Goal: Find contact information: Find contact information

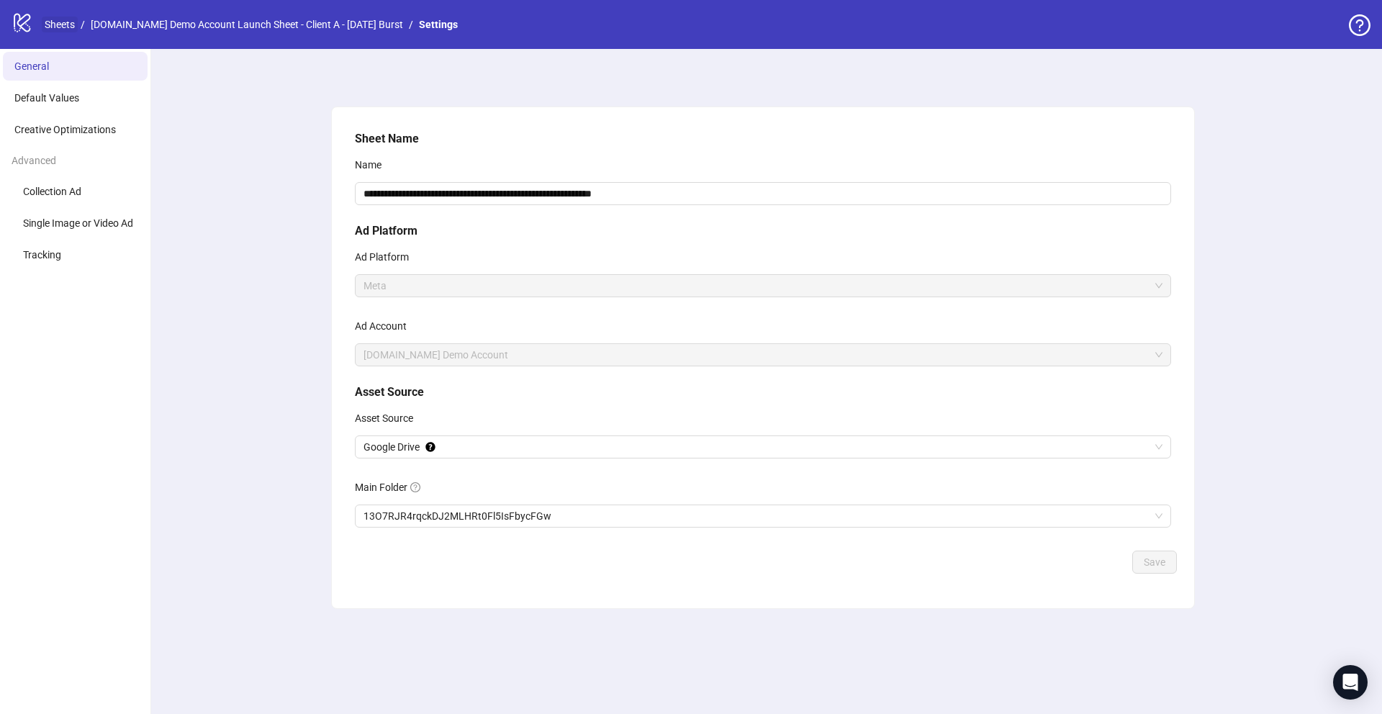
click at [54, 24] on link "Sheets" at bounding box center [60, 25] width 36 height 16
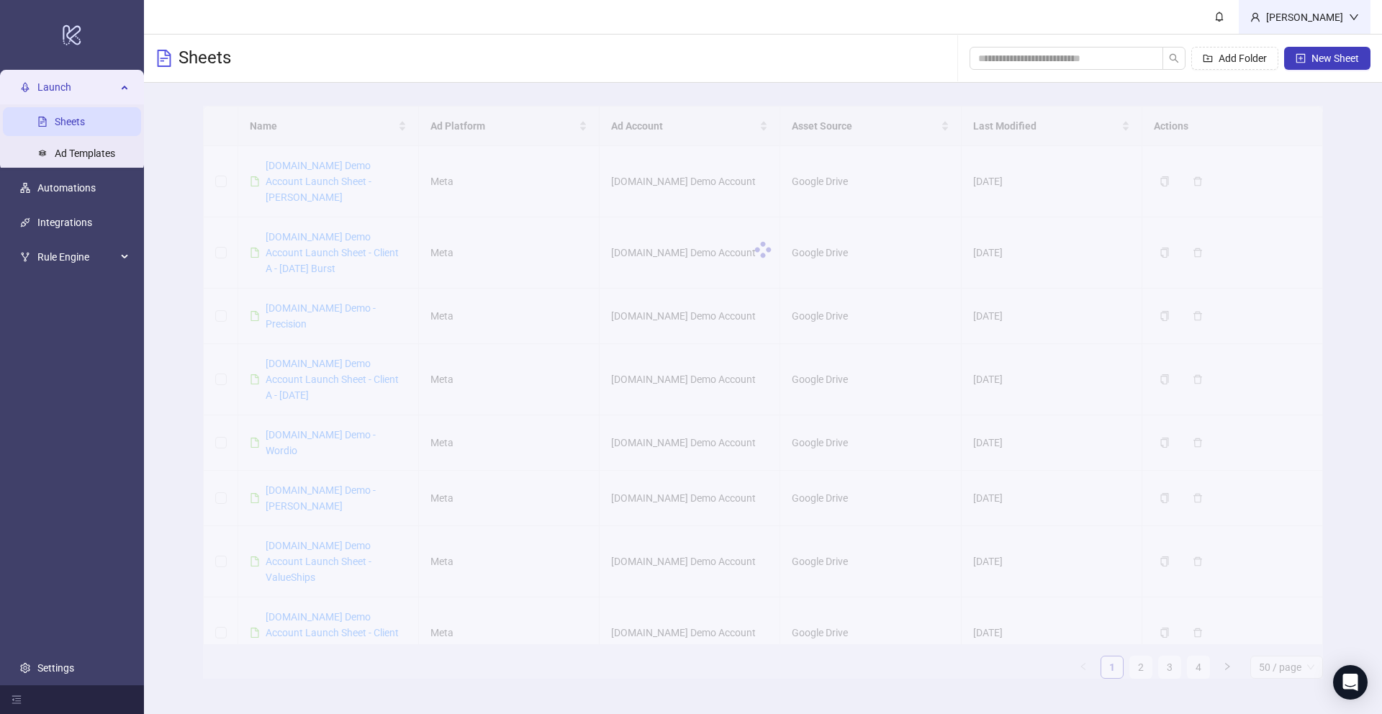
click at [1313, 27] on div "Martin Demo" at bounding box center [1305, 17] width 132 height 34
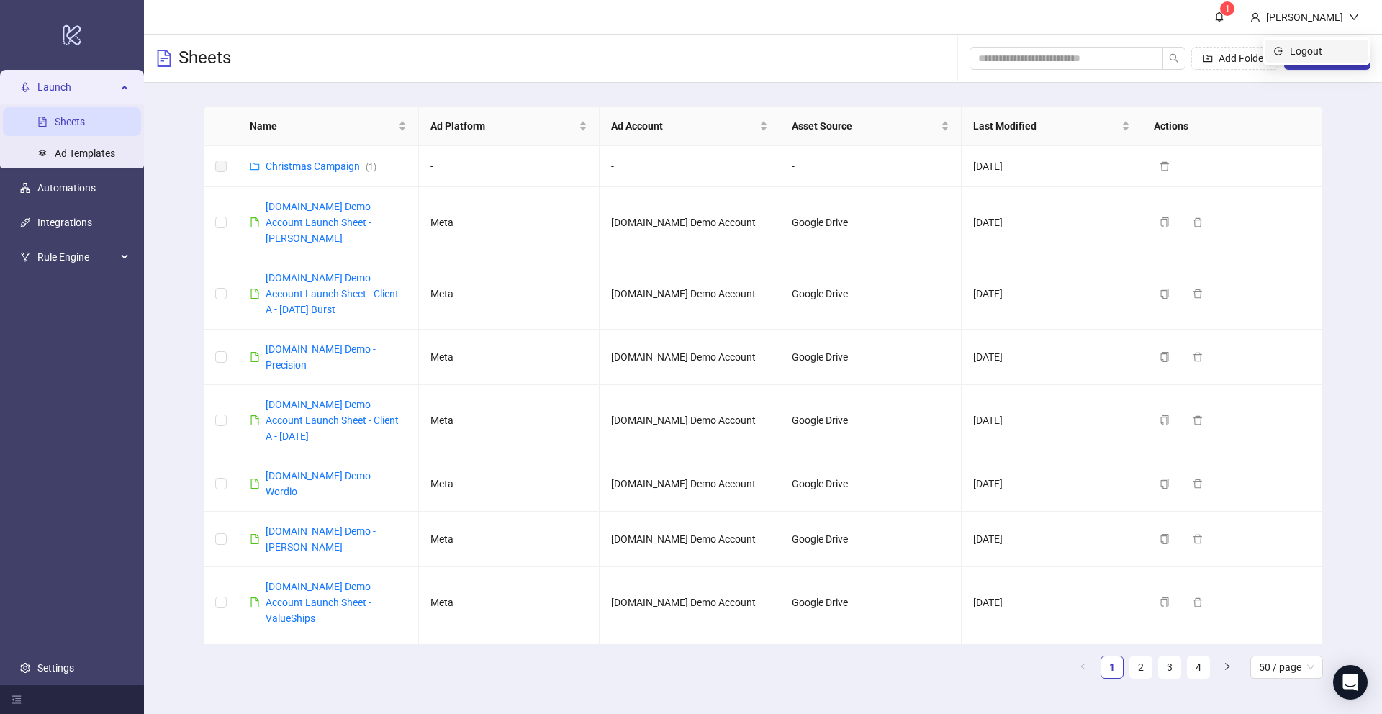
click at [1310, 48] on span "Logout" at bounding box center [1324, 51] width 69 height 16
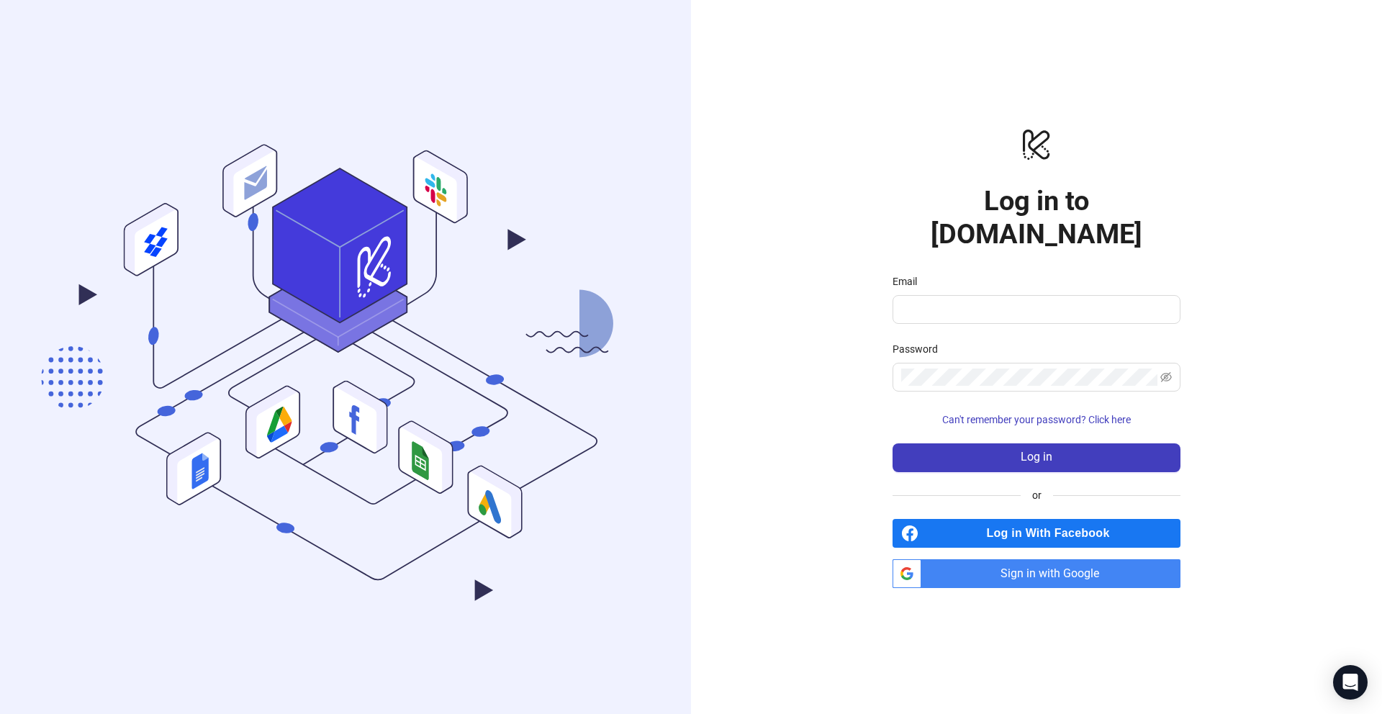
click at [997, 559] on span "Sign in with Google" at bounding box center [1053, 573] width 253 height 29
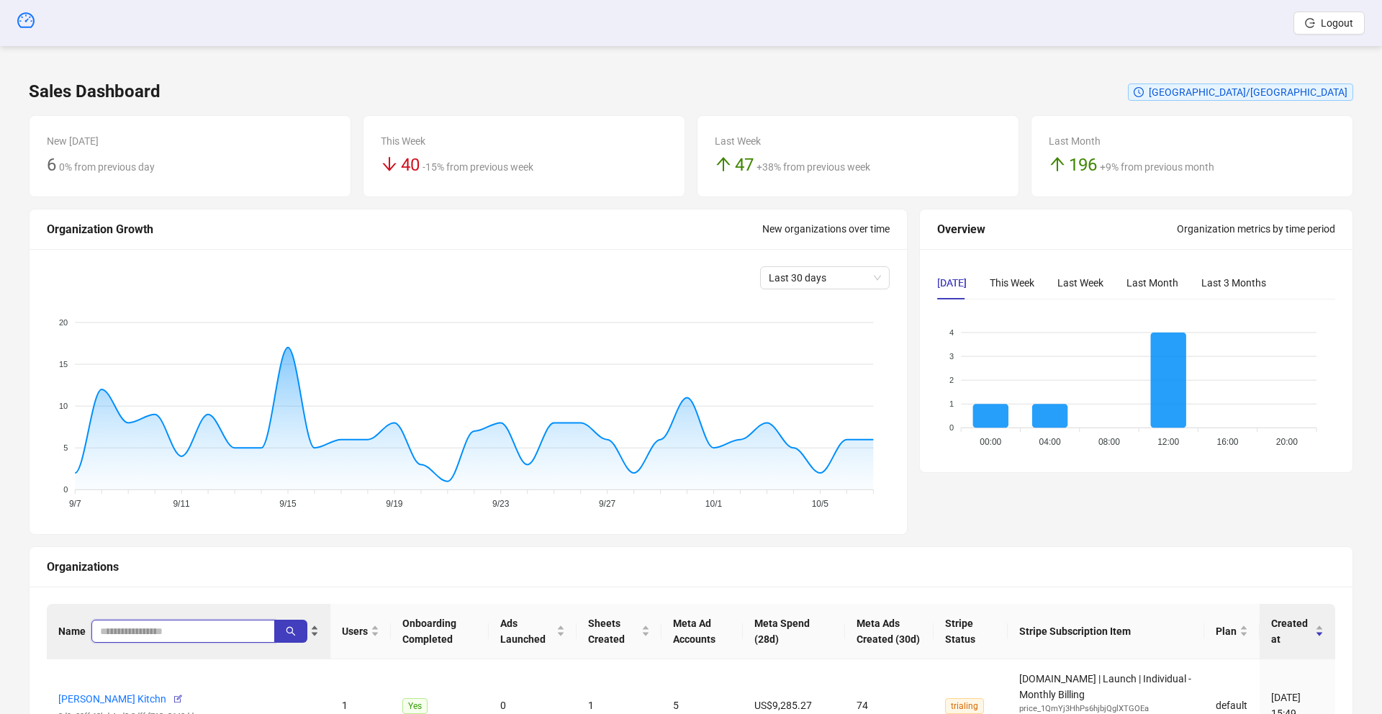
click at [145, 634] on input "search" at bounding box center [177, 631] width 155 height 16
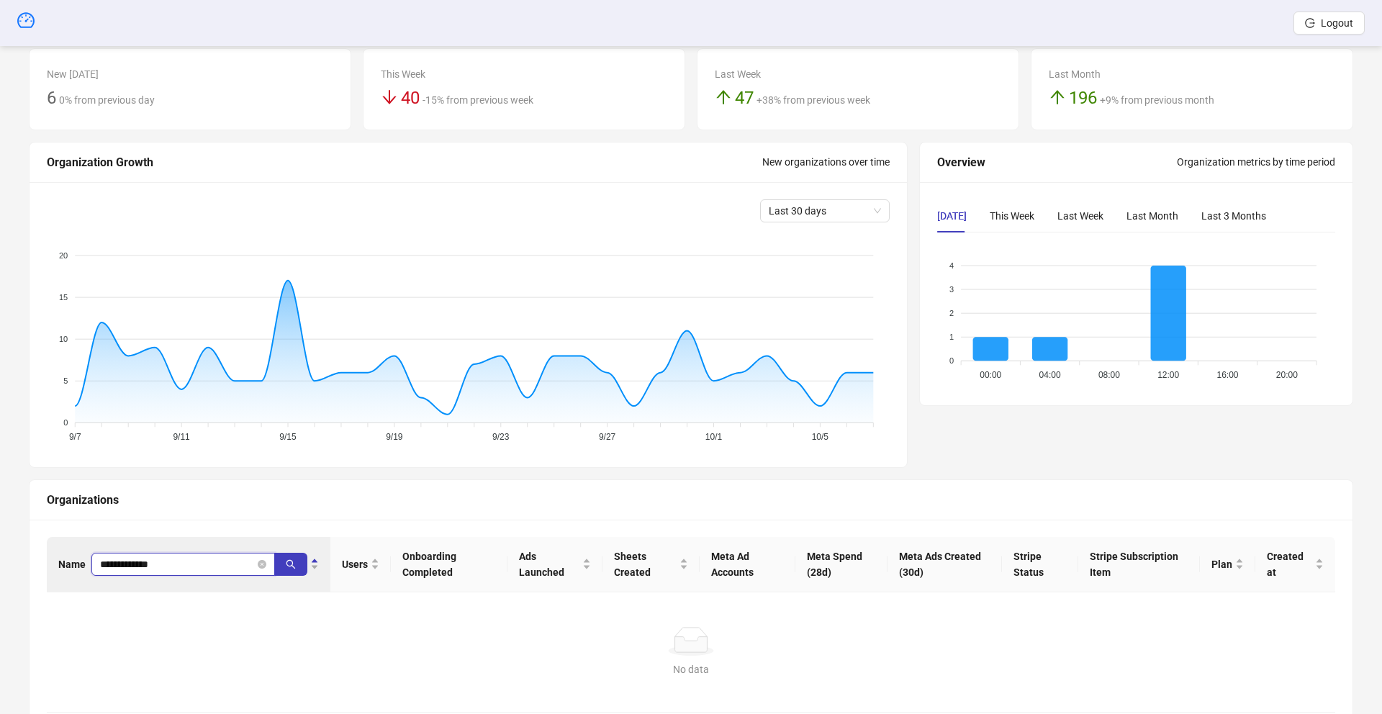
scroll to position [118, 0]
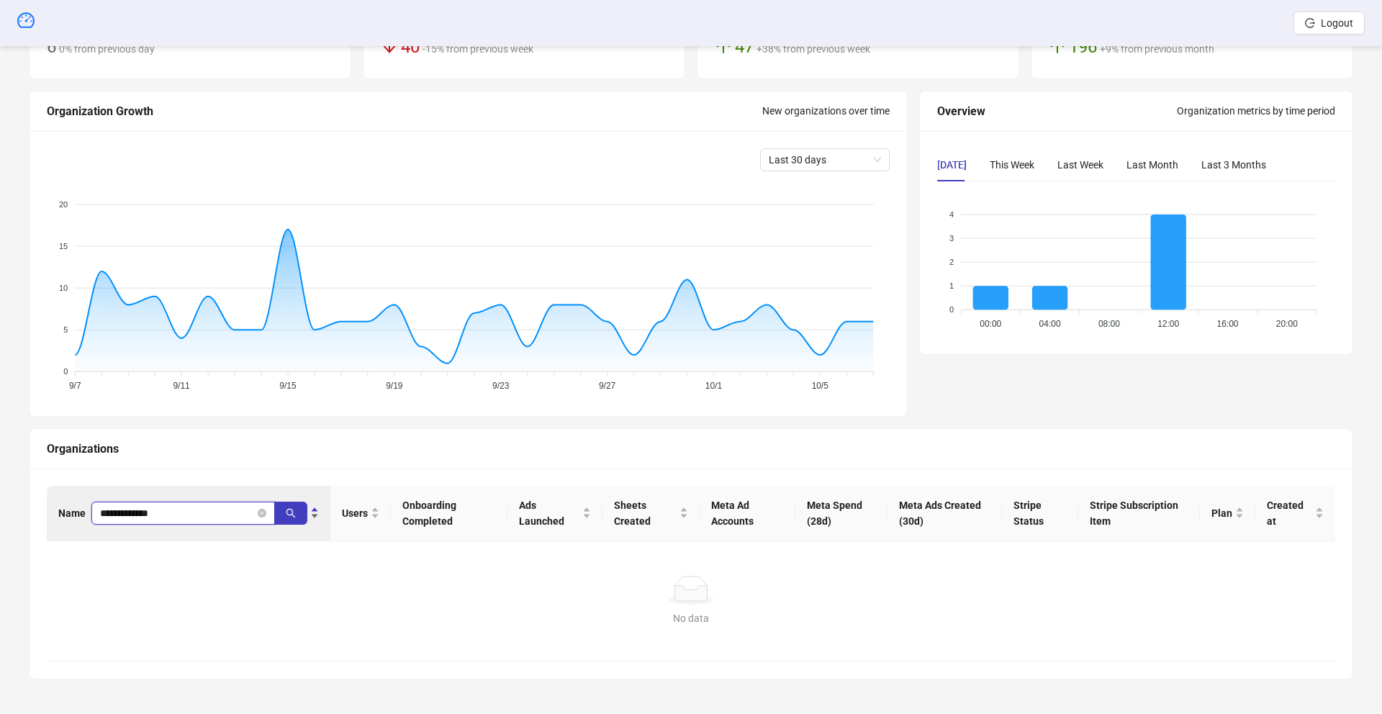
click at [172, 512] on input "**********" at bounding box center [177, 513] width 155 height 16
type input "******"
click at [288, 519] on button "button" at bounding box center [290, 513] width 33 height 23
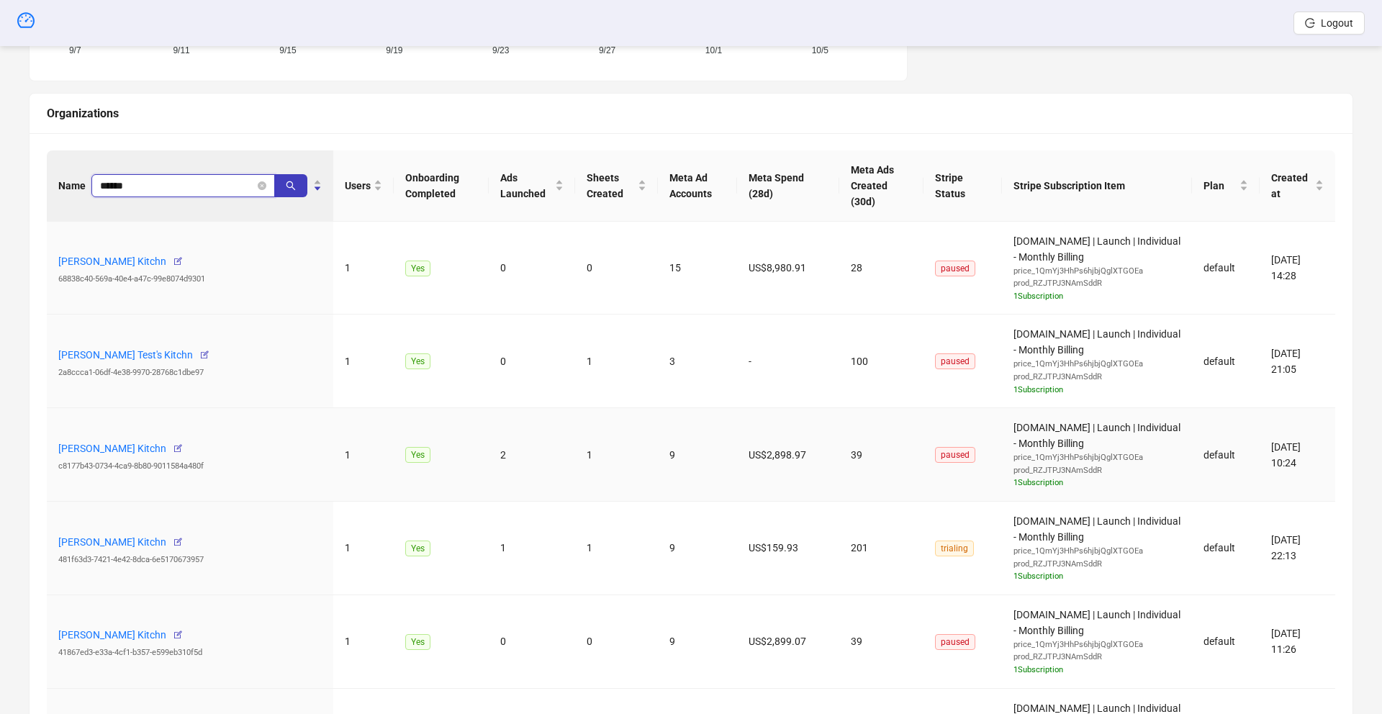
scroll to position [454, 0]
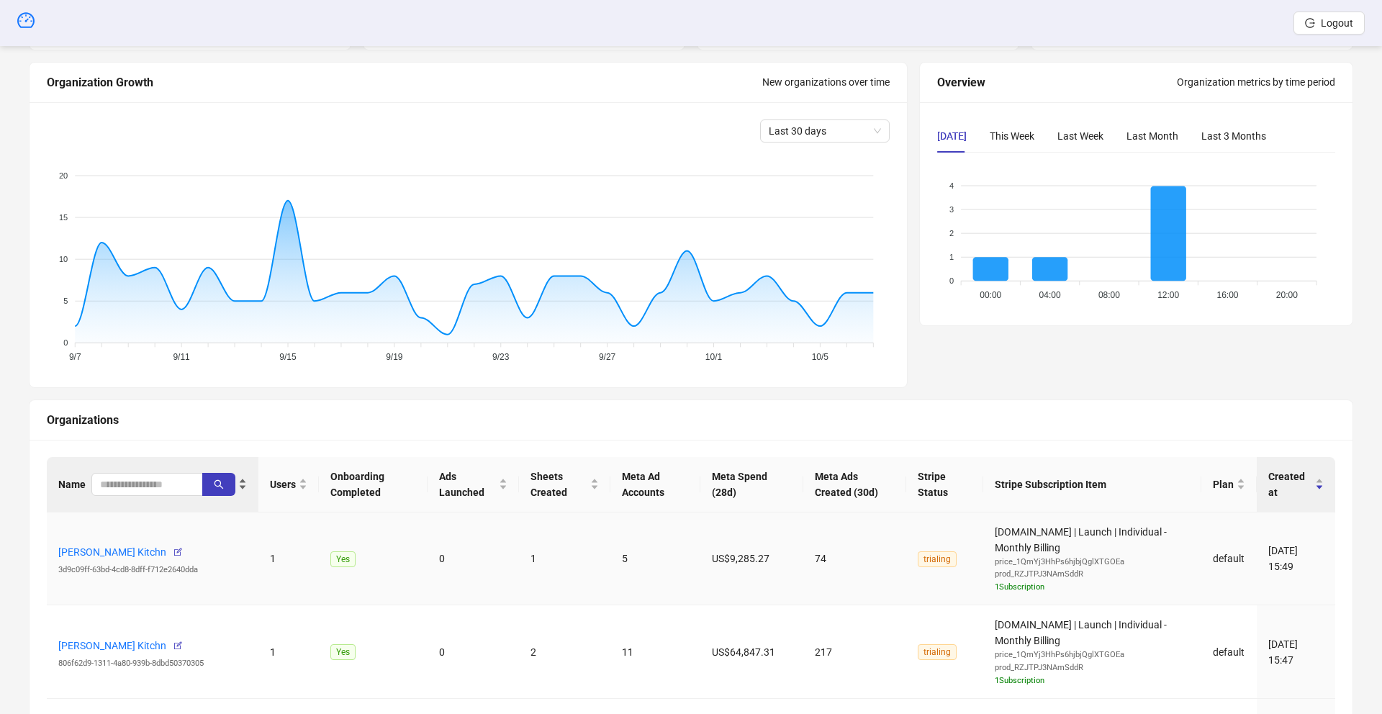
scroll to position [146, 0]
click at [127, 497] on div "Name" at bounding box center [152, 485] width 189 height 23
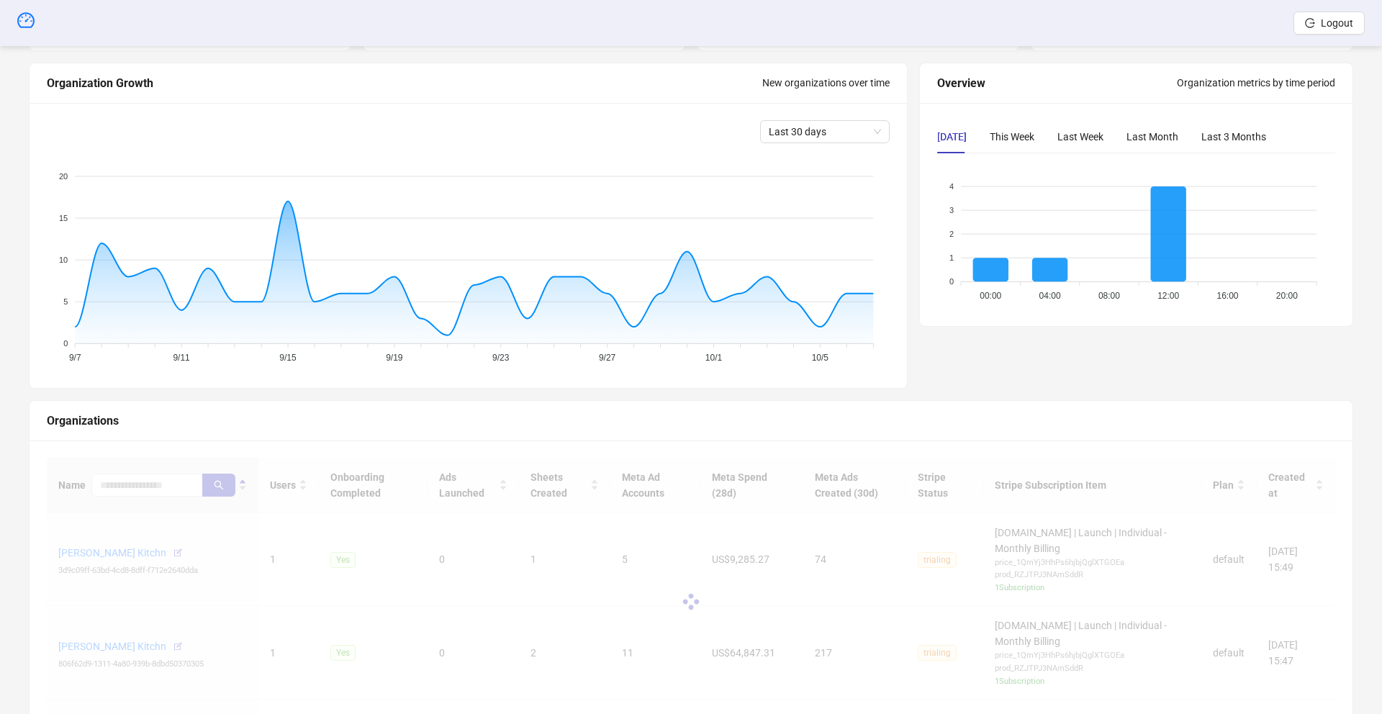
click at [127, 489] on div at bounding box center [691, 602] width 1288 height 288
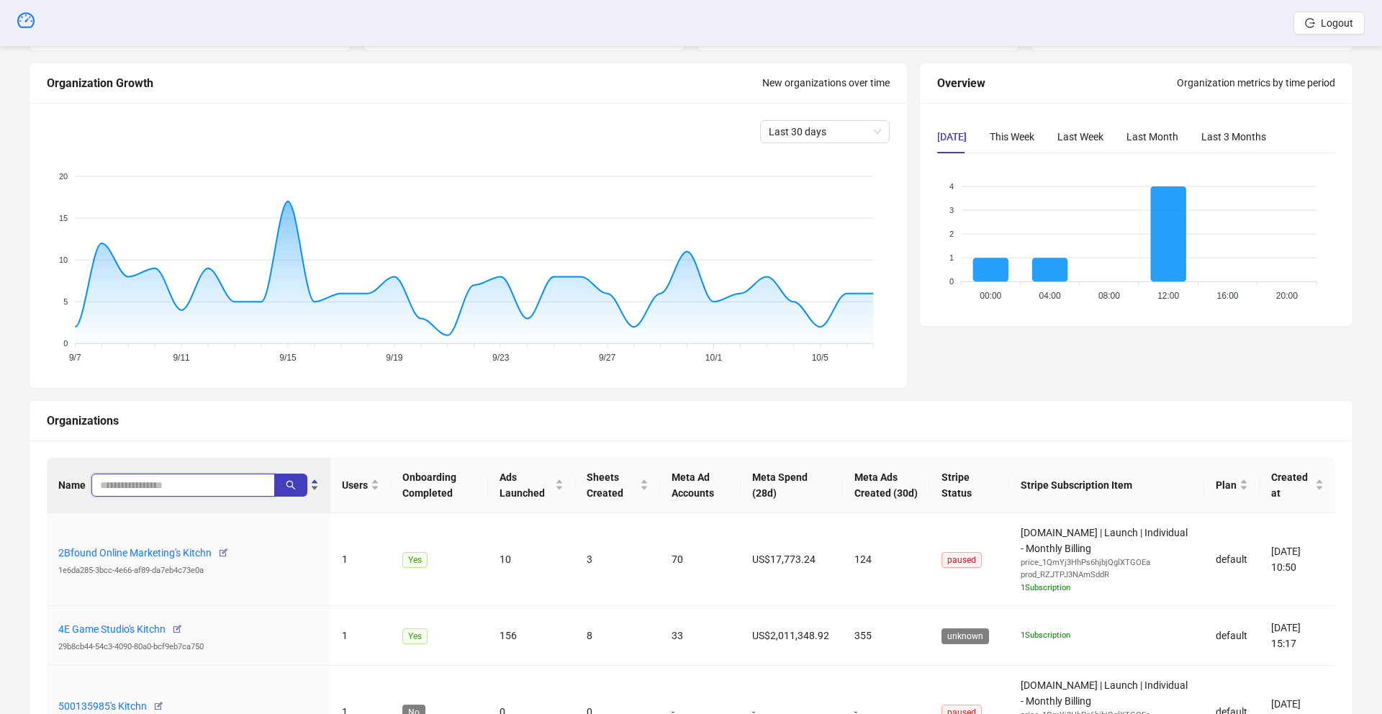
click at [127, 486] on input "search" at bounding box center [177, 485] width 155 height 16
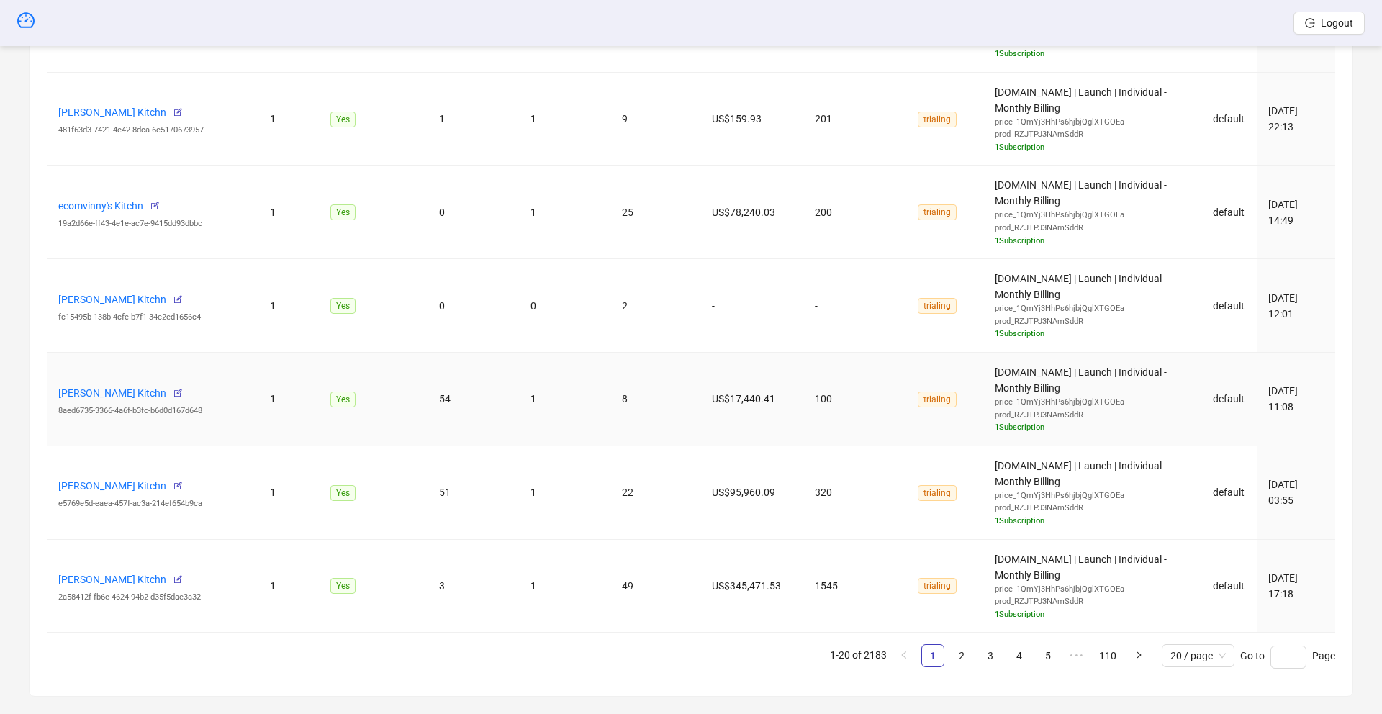
scroll to position [1903, 0]
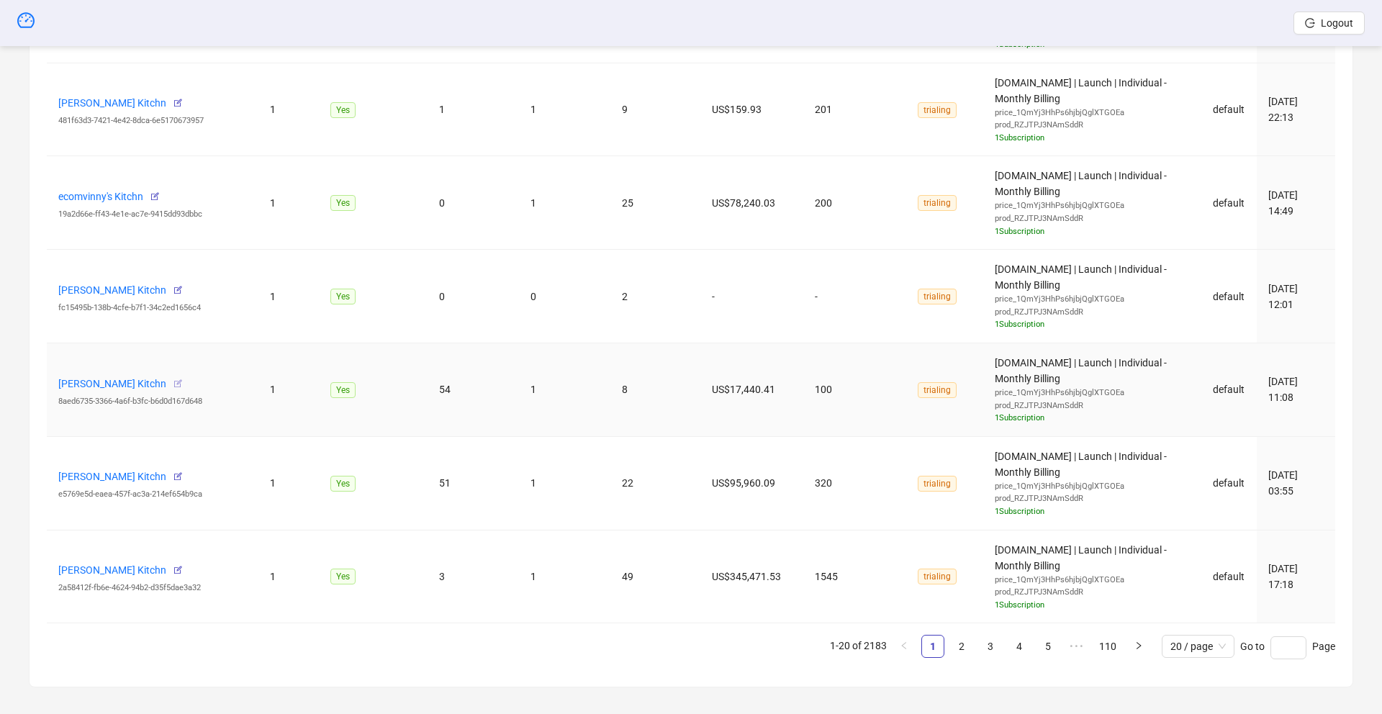
click at [173, 383] on icon "button" at bounding box center [178, 384] width 10 height 10
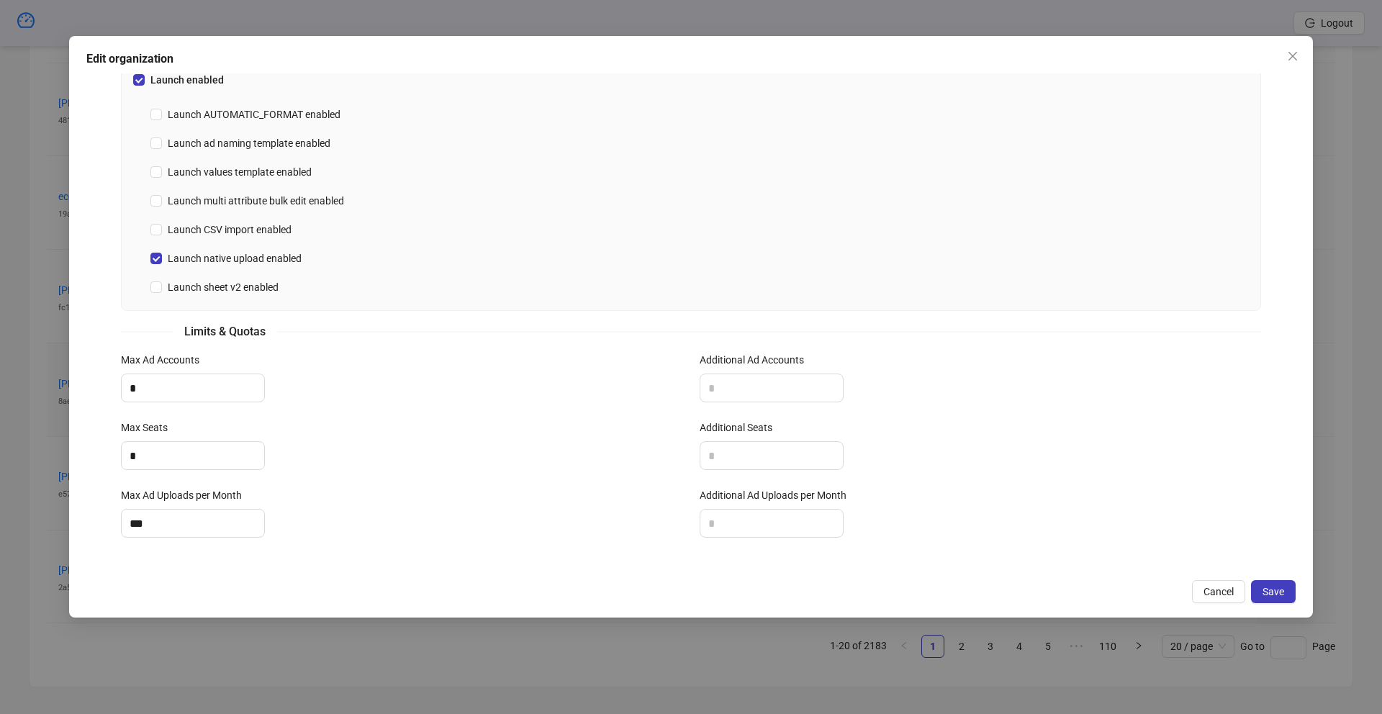
scroll to position [0, 0]
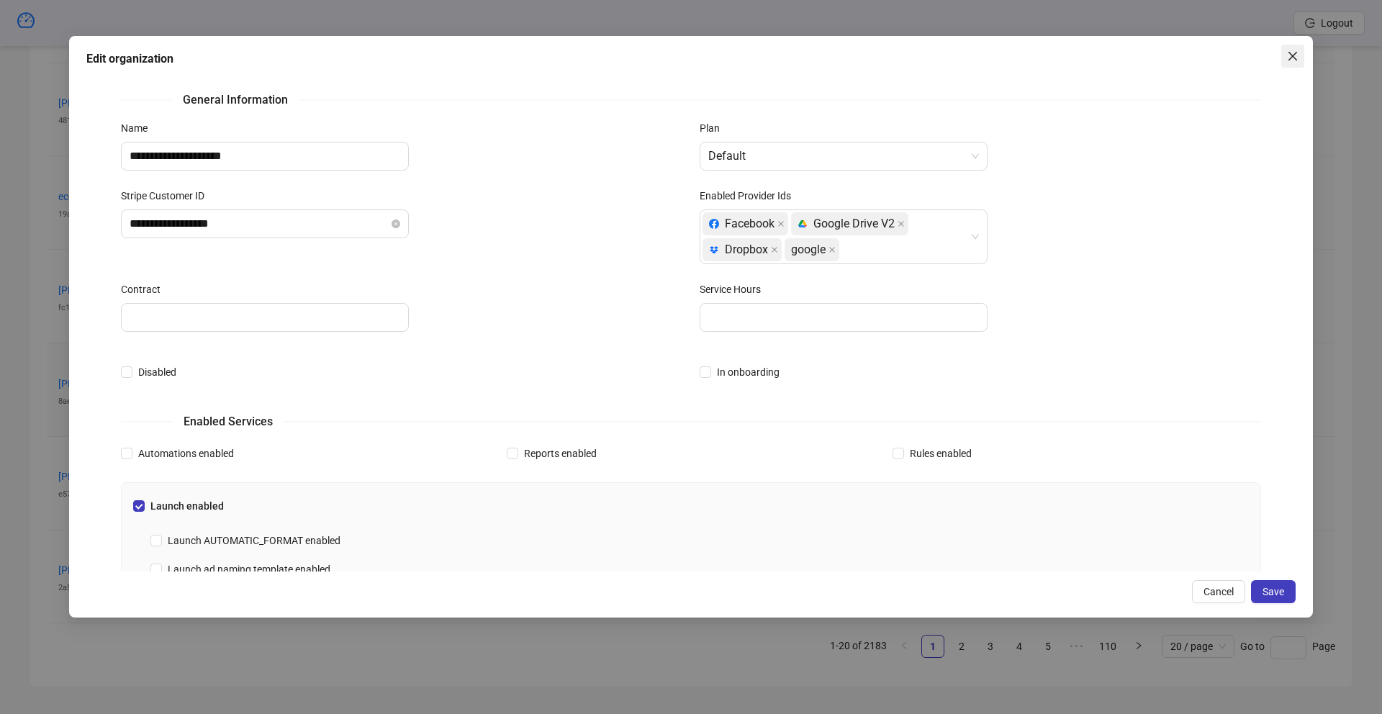
click at [1288, 60] on icon "close" at bounding box center [1293, 56] width 12 height 12
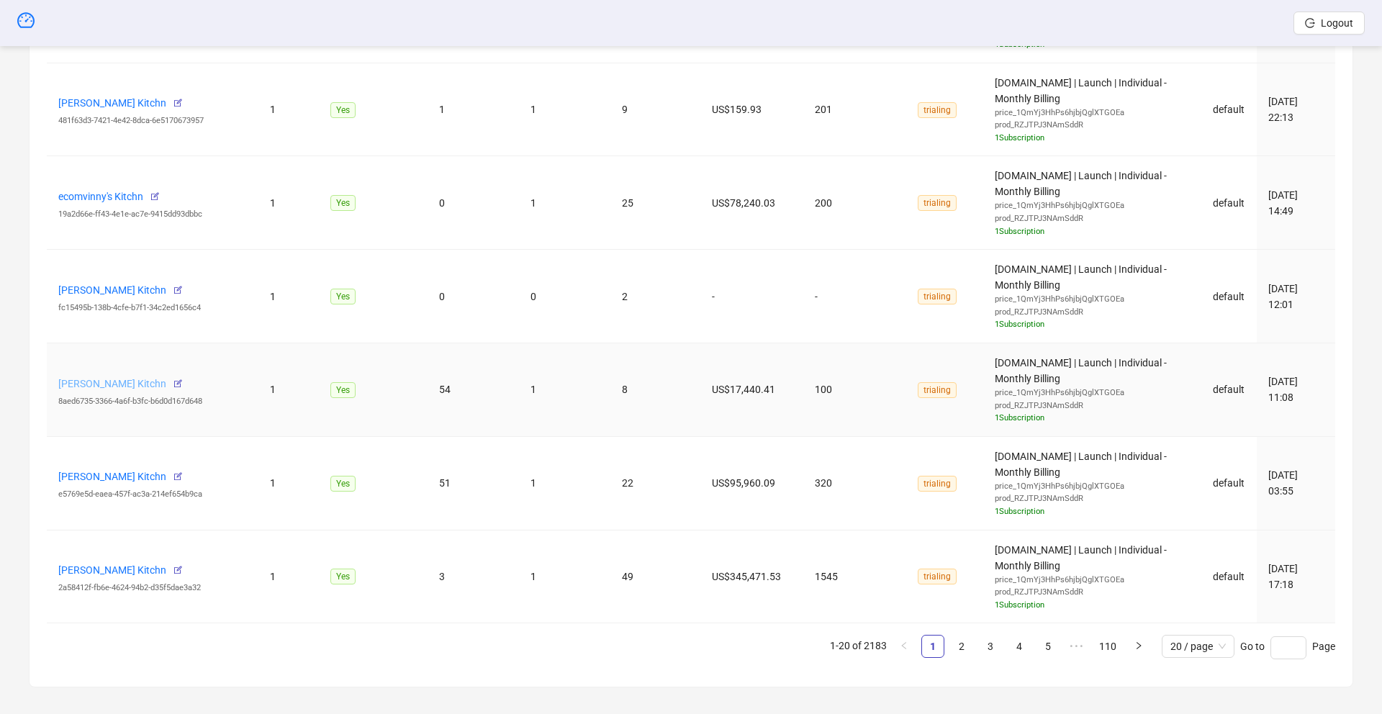
click at [101, 387] on link "[PERSON_NAME] Kitchn" at bounding box center [112, 384] width 108 height 12
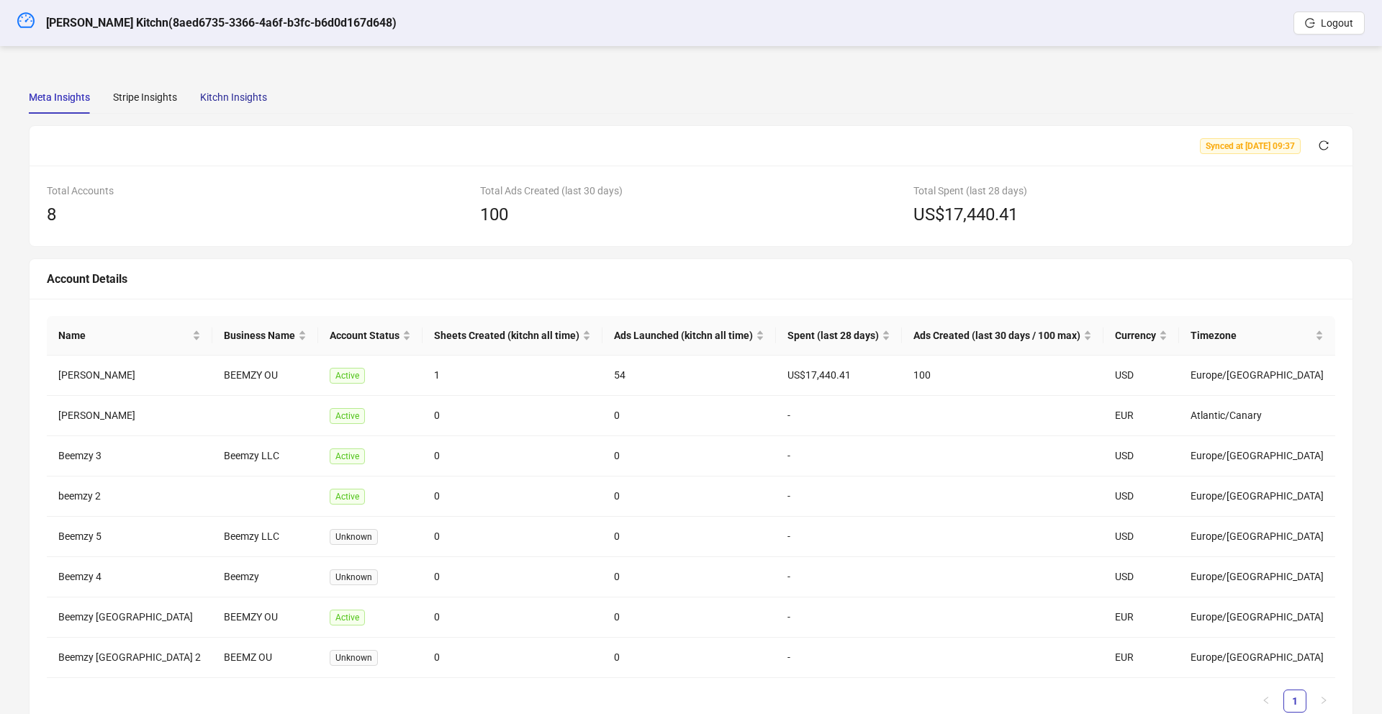
click at [237, 92] on div "Kitchn Insights" at bounding box center [233, 97] width 67 height 16
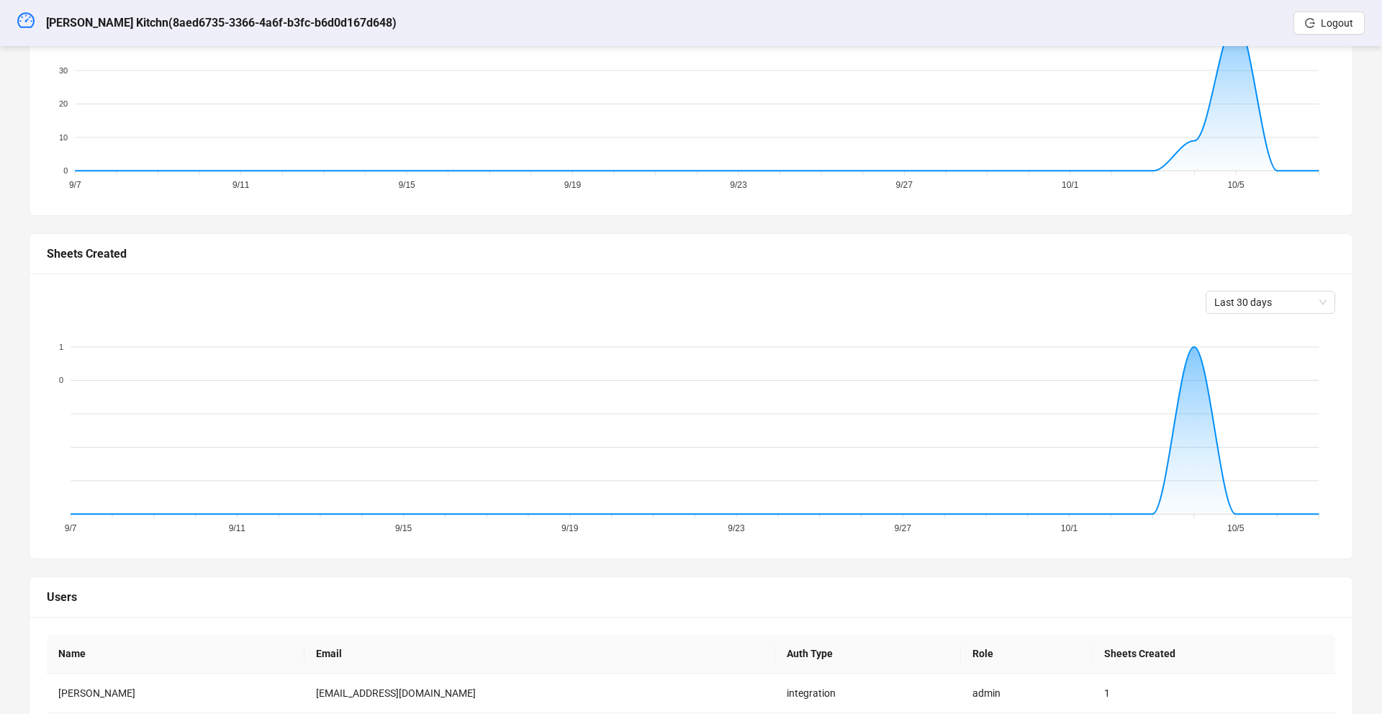
scroll to position [333, 0]
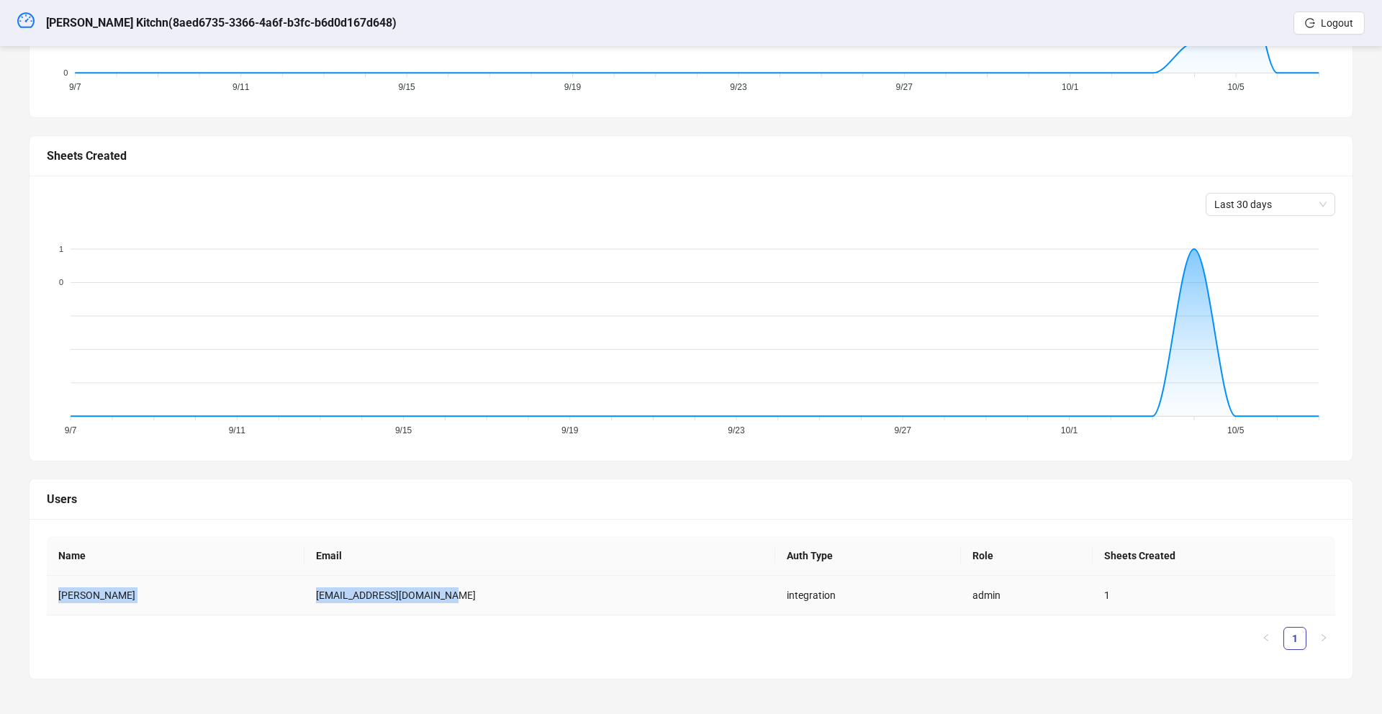
drag, startPoint x: 433, startPoint y: 589, endPoint x: 258, endPoint y: 581, distance: 175.1
click at [258, 581] on tr "jordy garcia jordygarcia0119@gmail.com integration admin 1" at bounding box center [691, 596] width 1288 height 40
click at [513, 640] on ul "1" at bounding box center [691, 638] width 1288 height 23
drag, startPoint x: 415, startPoint y: 591, endPoint x: 272, endPoint y: 591, distance: 143.2
click at [304, 591] on td "jordygarcia0119@gmail.com" at bounding box center [539, 596] width 471 height 40
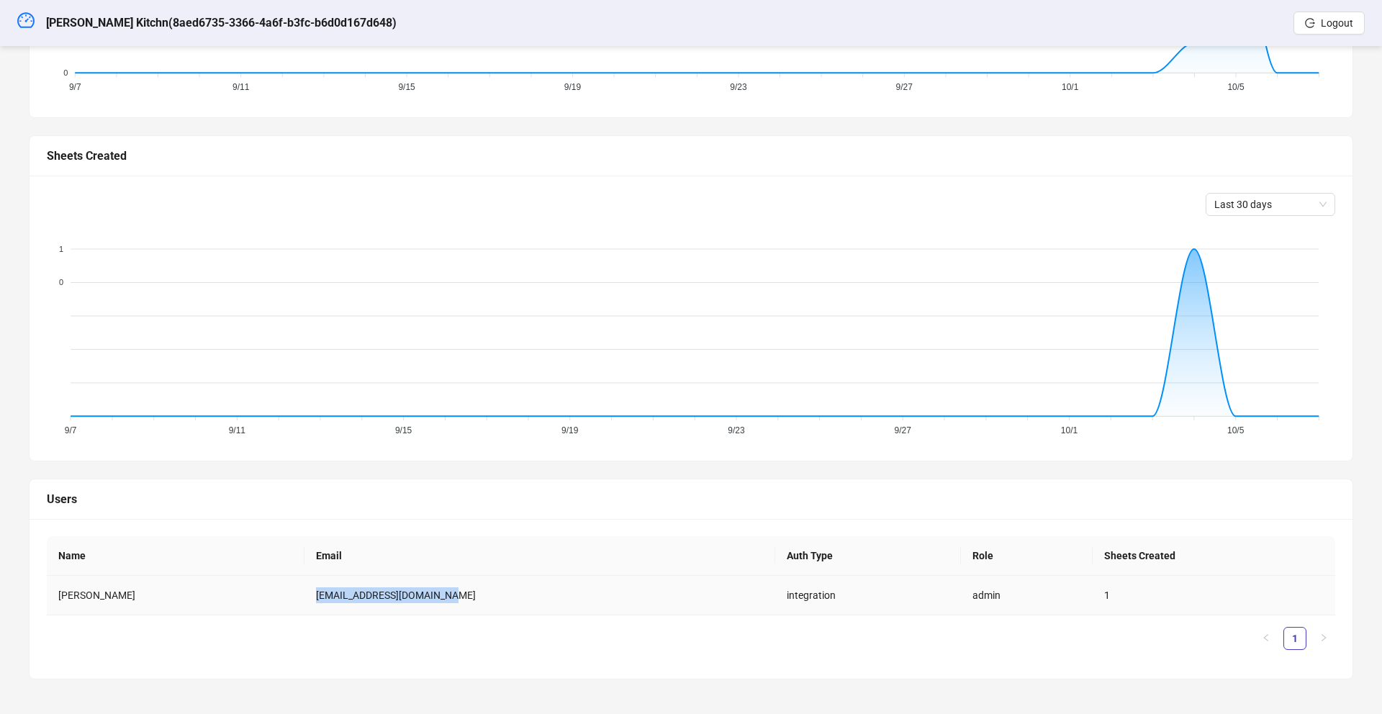
copy td "jordygarcia0119@gmail.com"
click at [24, 20] on icon "dashboard" at bounding box center [25, 20] width 17 height 17
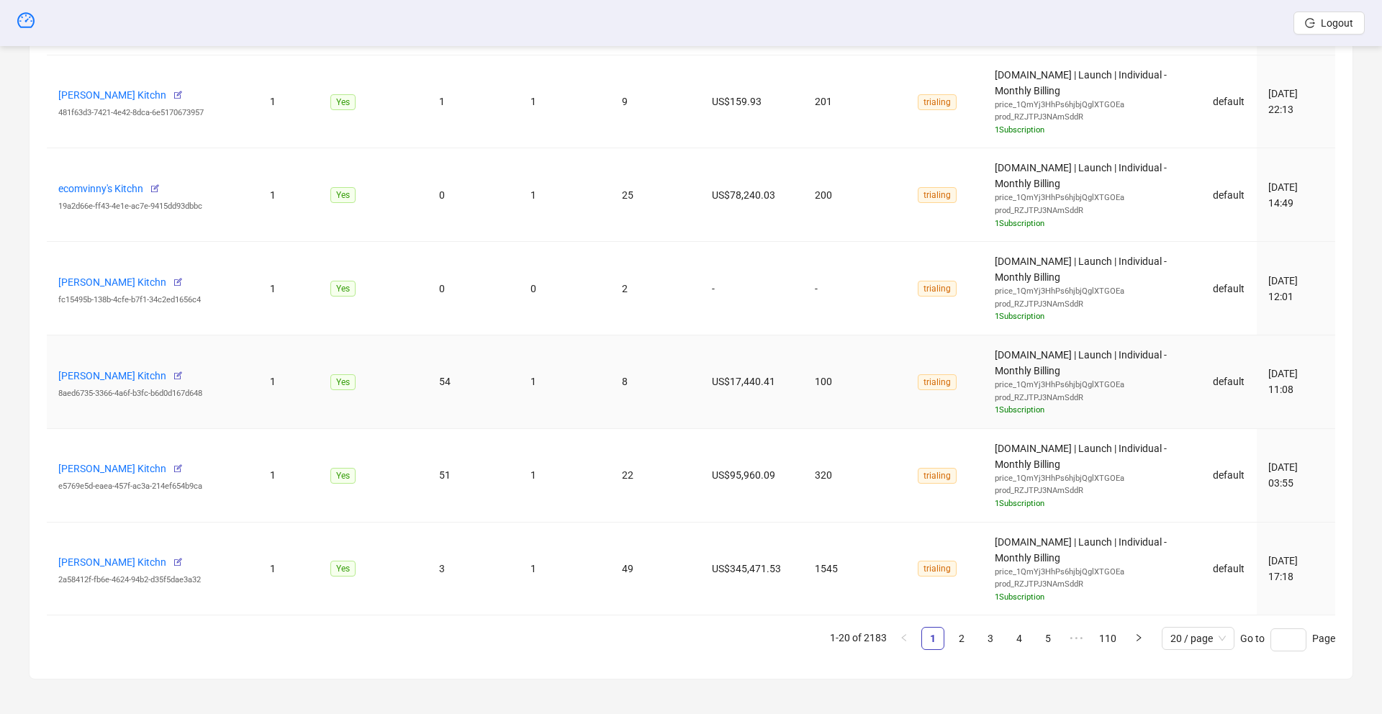
scroll to position [1910, 0]
click at [132, 469] on link "[PERSON_NAME] Kitchn" at bounding box center [112, 470] width 108 height 12
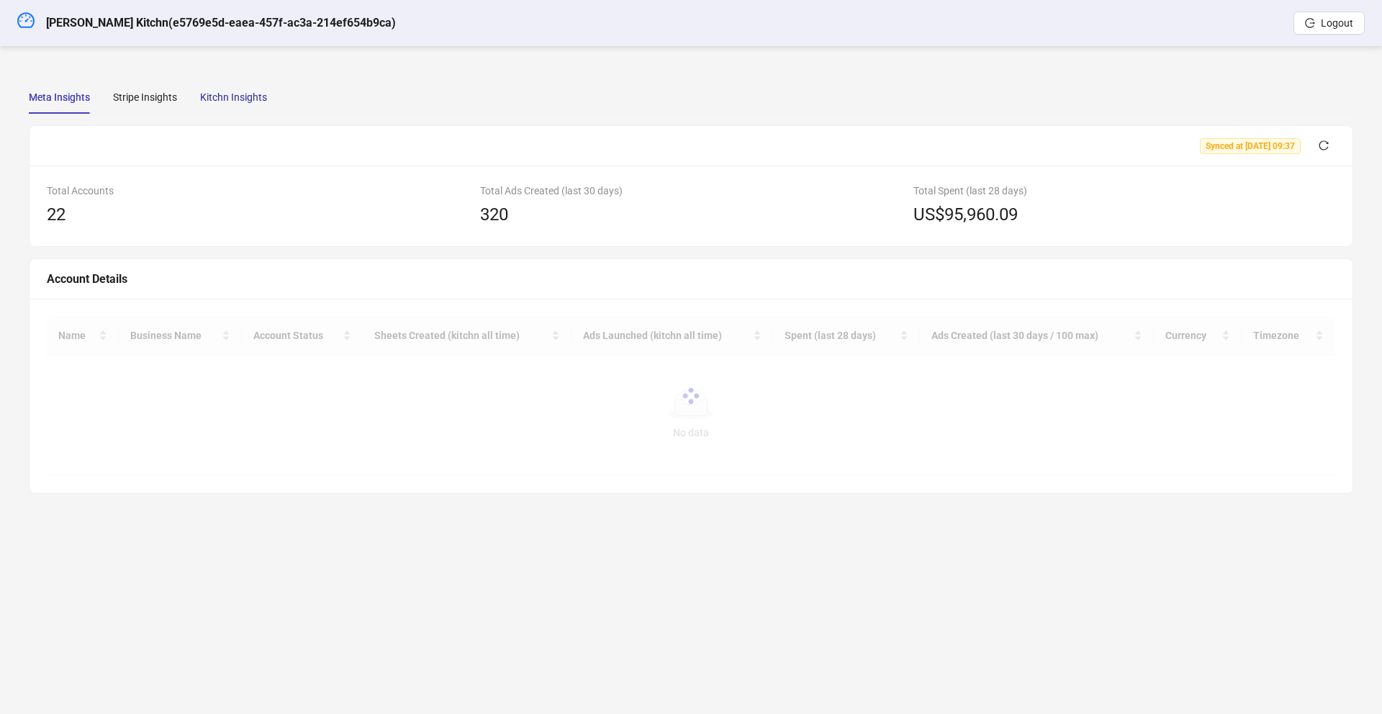
click at [229, 94] on div "Kitchn Insights" at bounding box center [233, 97] width 67 height 16
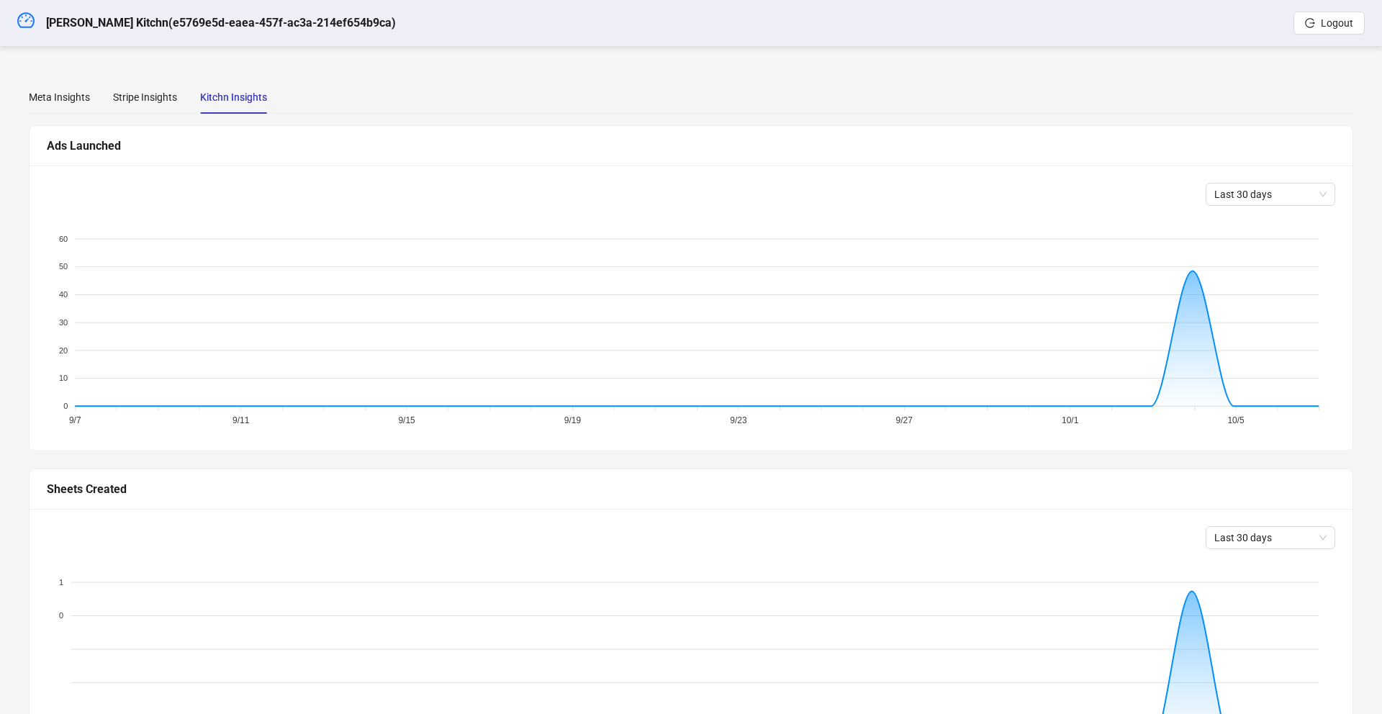
scroll to position [333, 0]
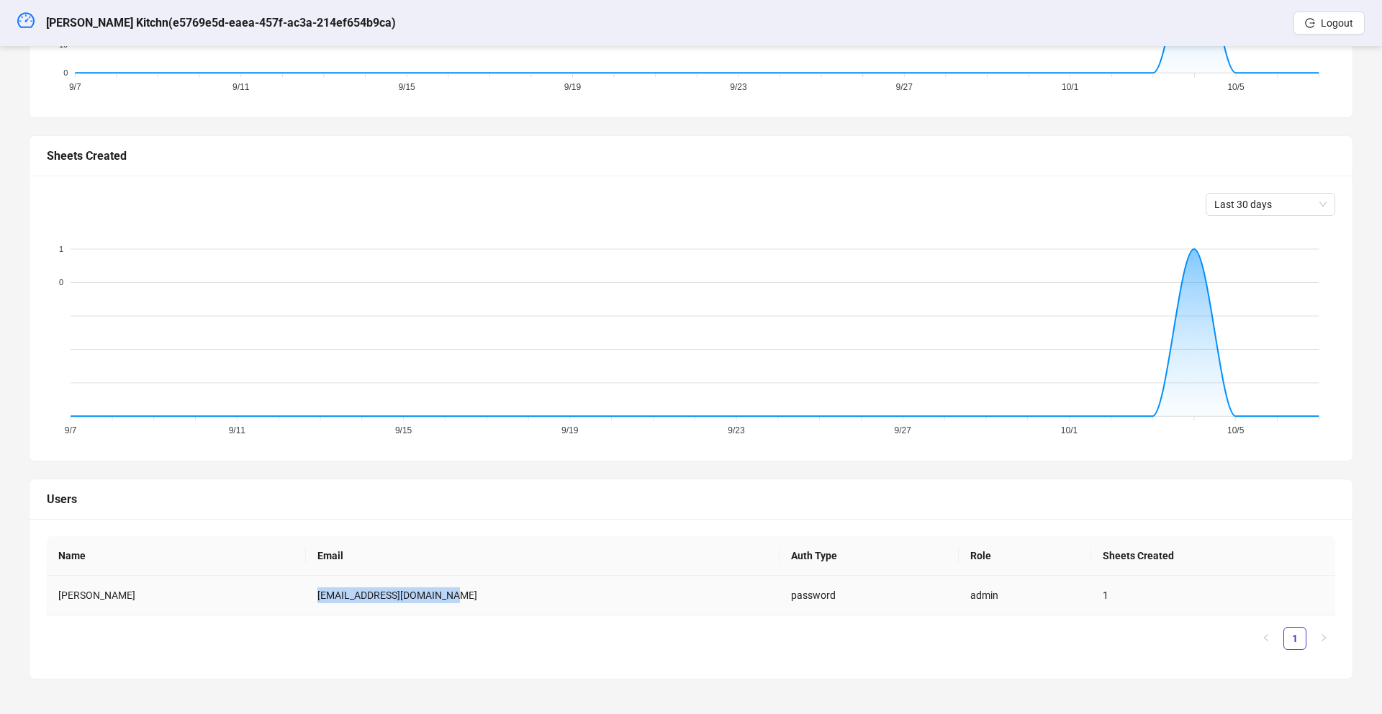
drag, startPoint x: 432, startPoint y: 594, endPoint x: 293, endPoint y: 600, distance: 139.0
click at [306, 600] on td "cam@leveraged-creator.com" at bounding box center [543, 596] width 474 height 40
copy td "cam@leveraged-creator.com"
click at [25, 22] on icon "dashboard" at bounding box center [25, 20] width 17 height 17
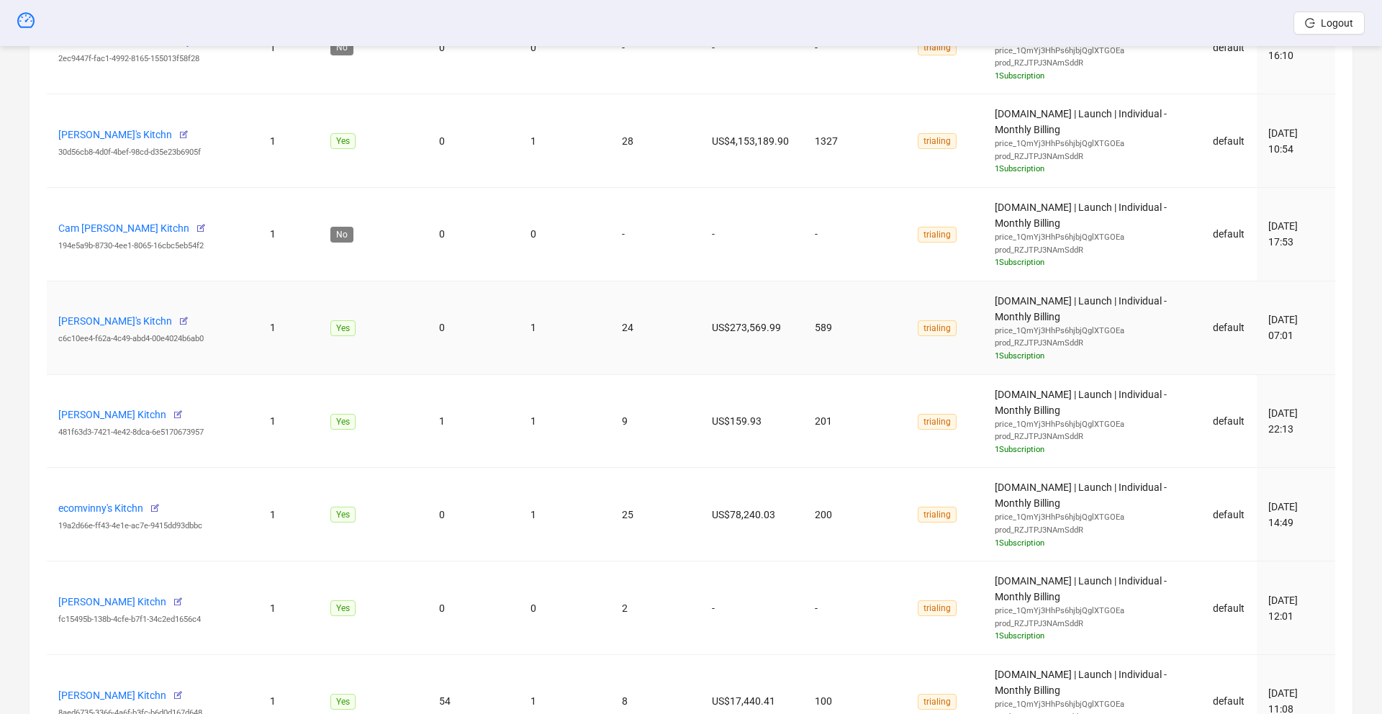
scroll to position [1595, 0]
click at [132, 411] on link "[PERSON_NAME] Kitchn" at bounding box center [112, 412] width 108 height 12
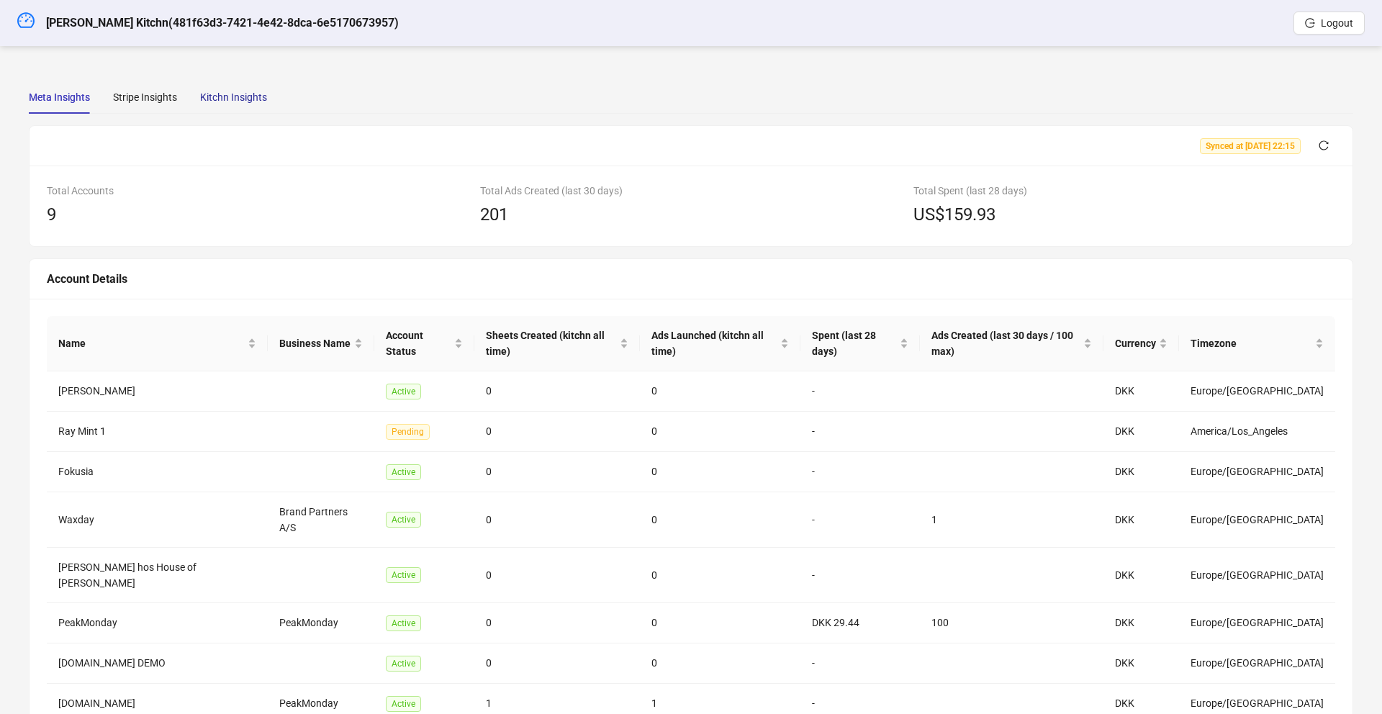
click at [237, 99] on div "Kitchn Insights" at bounding box center [233, 97] width 67 height 16
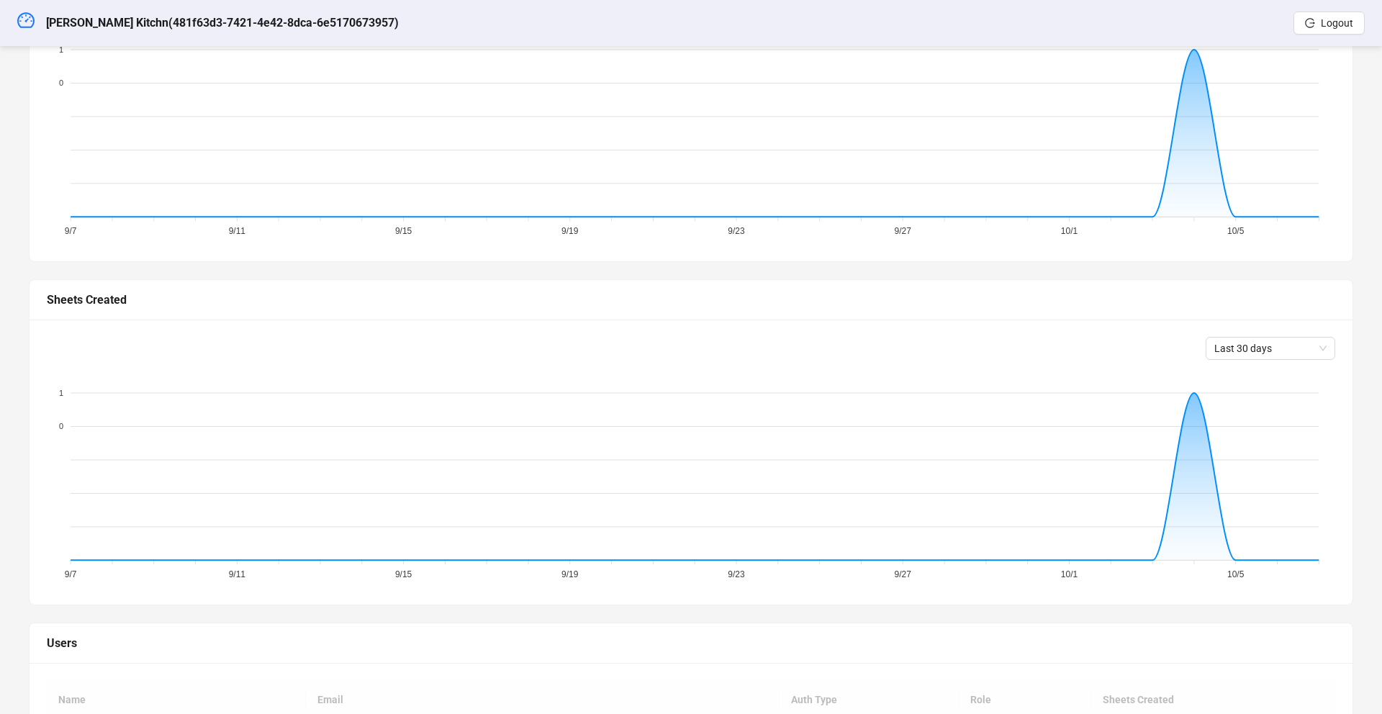
scroll to position [333, 0]
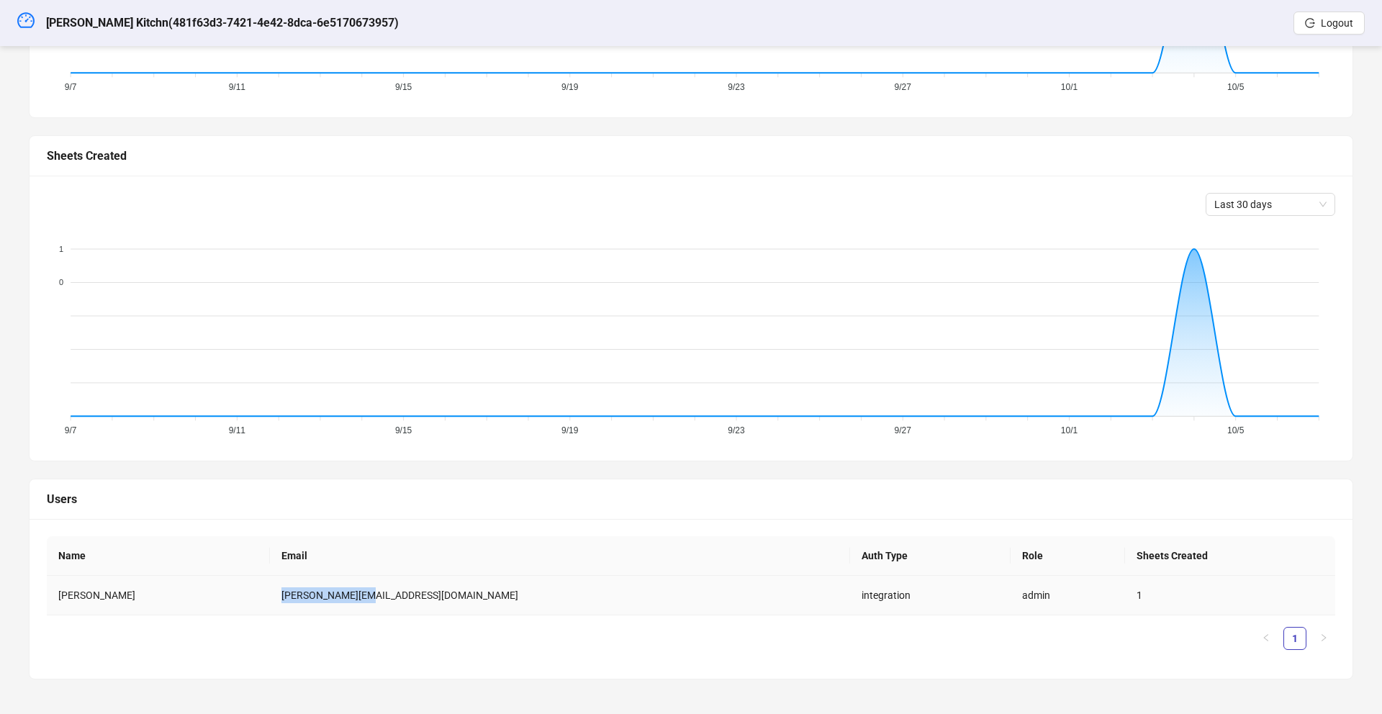
drag, startPoint x: 423, startPoint y: 587, endPoint x: 325, endPoint y: 588, distance: 98.6
click at [325, 588] on td "martin@adtool.io" at bounding box center [560, 596] width 580 height 40
copy td "martin@adtool.io"
click at [24, 20] on icon "dashboard" at bounding box center [25, 19] width 17 height 15
